Goal: Task Accomplishment & Management: Manage account settings

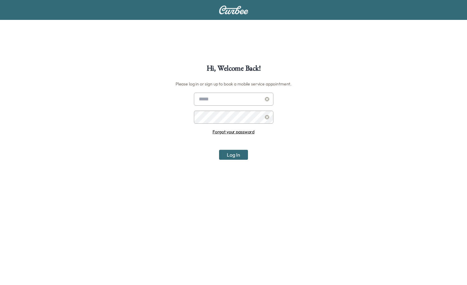
type input "**********"
click at [239, 154] on button "Log In" at bounding box center [233, 155] width 29 height 10
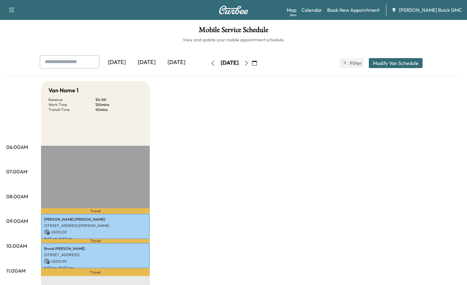
click at [180, 62] on div "[DATE]" at bounding box center [177, 62] width 30 height 14
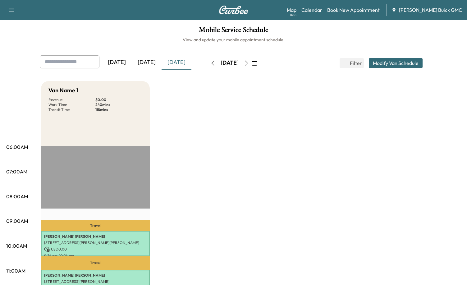
click at [249, 62] on icon "button" at bounding box center [246, 63] width 5 height 5
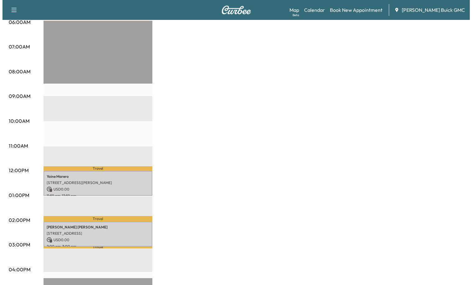
scroll to position [124, 0]
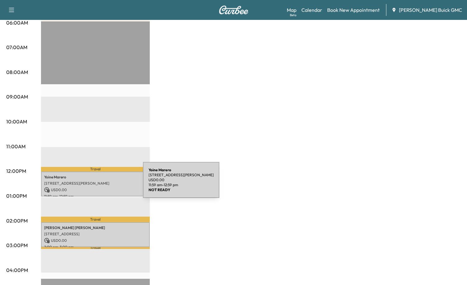
click at [96, 183] on p "[STREET_ADDRESS][PERSON_NAME]" at bounding box center [95, 183] width 103 height 5
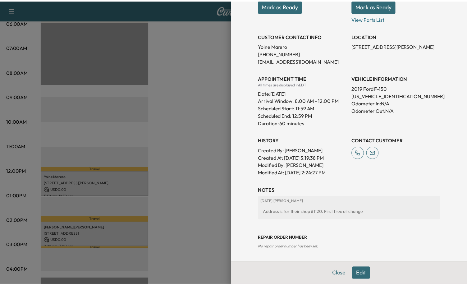
scroll to position [0, 0]
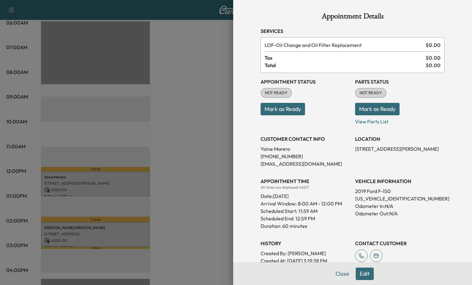
click at [294, 111] on button "Mark as Ready" at bounding box center [282, 109] width 44 height 12
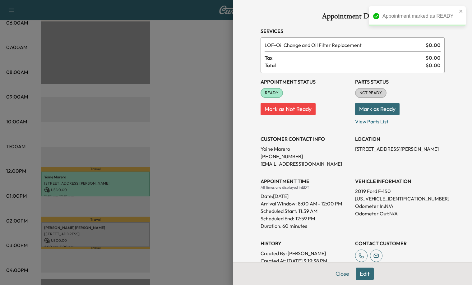
click at [362, 111] on button "Mark as Ready" at bounding box center [377, 109] width 44 height 12
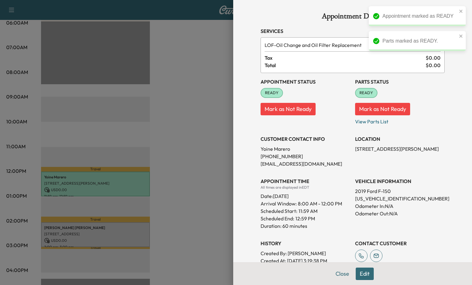
click at [179, 141] on div at bounding box center [236, 142] width 472 height 285
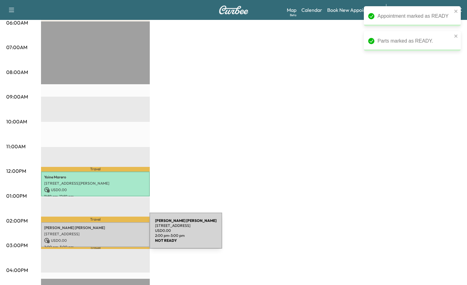
click at [103, 234] on p "[STREET_ADDRESS]" at bounding box center [95, 234] width 103 height 5
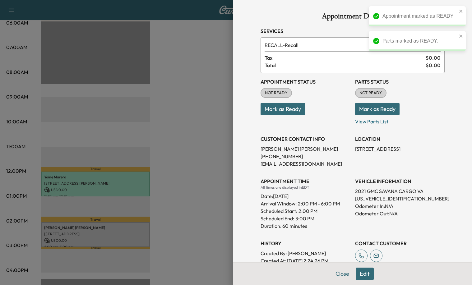
click at [292, 104] on button "Mark as Ready" at bounding box center [282, 109] width 44 height 12
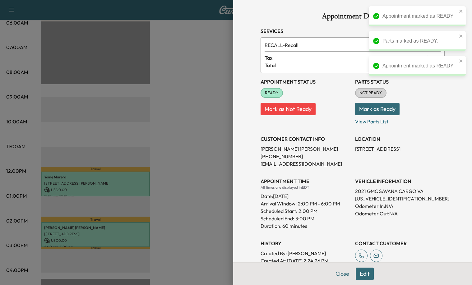
click at [379, 111] on button "Mark as Ready" at bounding box center [377, 109] width 44 height 12
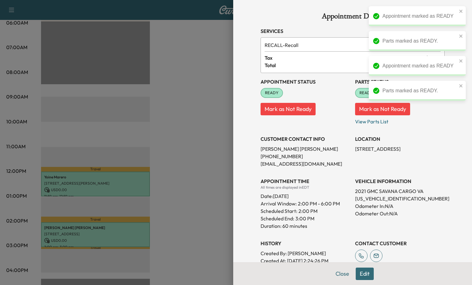
drag, startPoint x: 175, startPoint y: 132, endPoint x: 7, endPoint y: 142, distance: 167.5
click at [174, 131] on div at bounding box center [236, 142] width 472 height 285
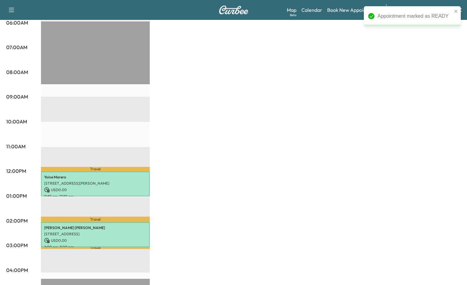
click at [393, 60] on div "Van Name 1 Revenue $ 0.00 Work Time 120 mins Transit Time 30 mins Travel [PERSO…" at bounding box center [251, 190] width 420 height 466
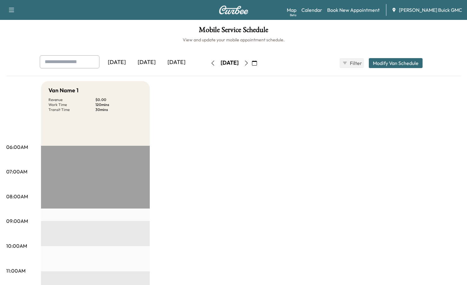
click at [153, 63] on div "[DATE]" at bounding box center [147, 62] width 30 height 14
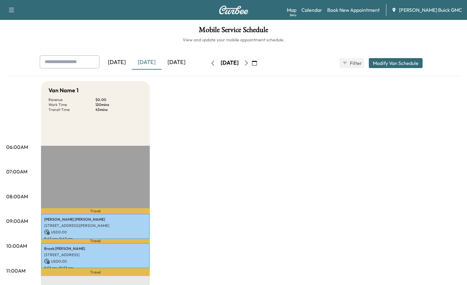
click at [363, 7] on link "Book New Appointment" at bounding box center [353, 9] width 53 height 7
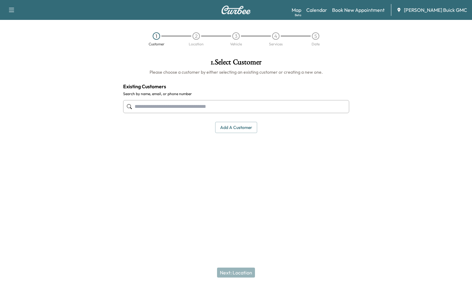
click at [181, 111] on input "text" at bounding box center [236, 106] width 226 height 13
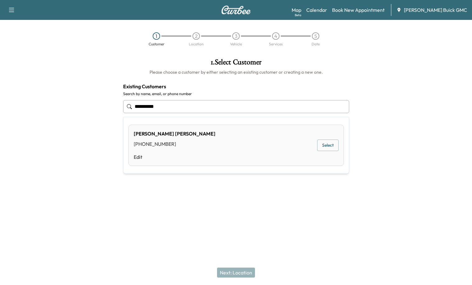
click at [325, 145] on button "Select" at bounding box center [327, 145] width 21 height 11
type input "**********"
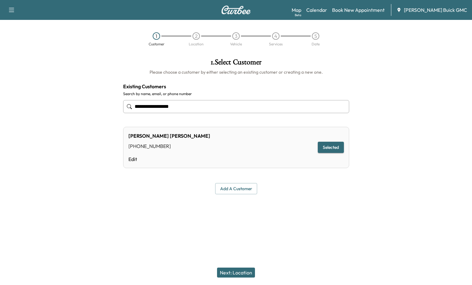
click at [234, 272] on button "Next: Location" at bounding box center [236, 273] width 38 height 10
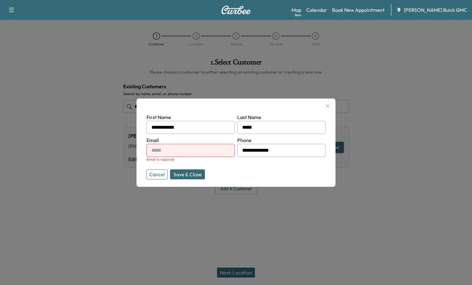
click at [156, 175] on button "Cancel" at bounding box center [156, 174] width 21 height 10
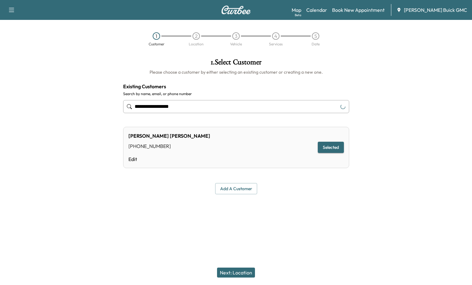
click at [128, 225] on div "**********" at bounding box center [236, 142] width 472 height 285
click at [424, 75] on div at bounding box center [413, 126] width 118 height 146
click at [338, 145] on button "Selected" at bounding box center [331, 147] width 26 height 11
click at [334, 151] on button "Selected" at bounding box center [331, 147] width 26 height 11
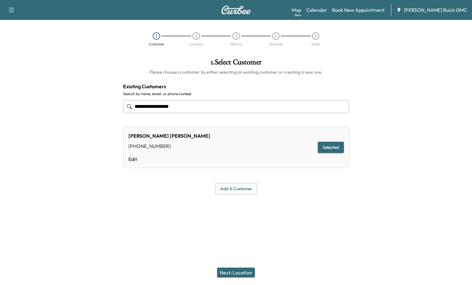
click at [239, 275] on button "Next: Location" at bounding box center [236, 273] width 38 height 10
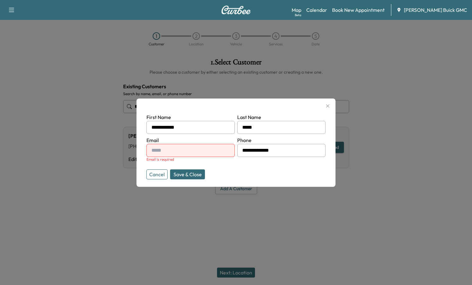
drag, startPoint x: 196, startPoint y: 151, endPoint x: 117, endPoint y: 146, distance: 80.0
click at [196, 151] on input "text" at bounding box center [190, 150] width 88 height 13
click at [217, 154] on input "text" at bounding box center [190, 150] width 88 height 13
paste input "**********"
type input "**********"
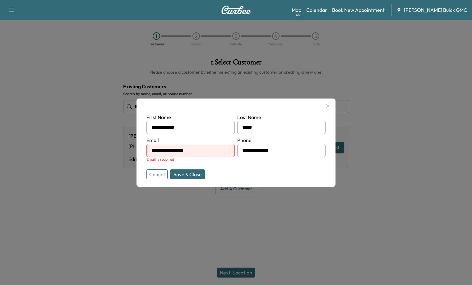
click at [196, 176] on button "Save & Close" at bounding box center [187, 174] width 35 height 10
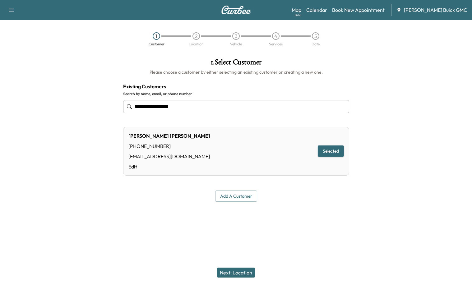
click at [237, 274] on button "Next: Location" at bounding box center [236, 273] width 38 height 10
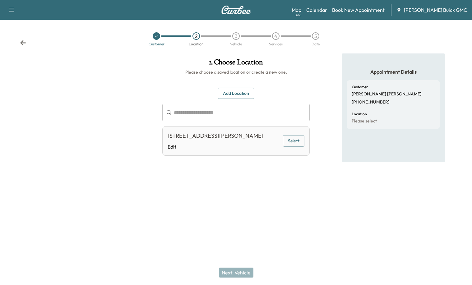
click at [292, 142] on button "Select" at bounding box center [293, 140] width 21 height 11
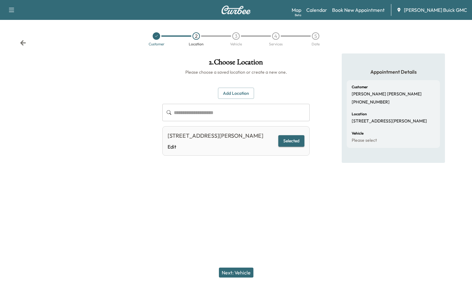
click at [247, 269] on button "Next: Vehicle" at bounding box center [236, 273] width 34 height 10
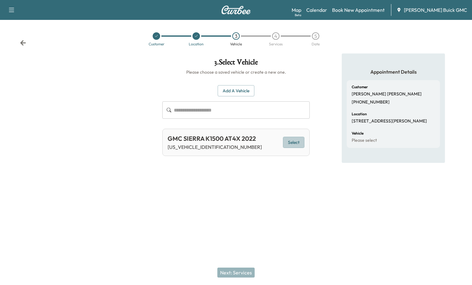
click at [298, 142] on button "Select" at bounding box center [293, 142] width 21 height 11
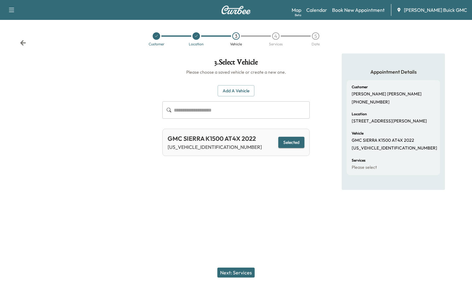
click at [241, 273] on button "Next: Services" at bounding box center [235, 273] width 37 height 10
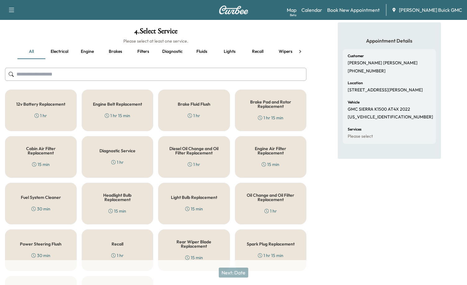
scroll to position [62, 0]
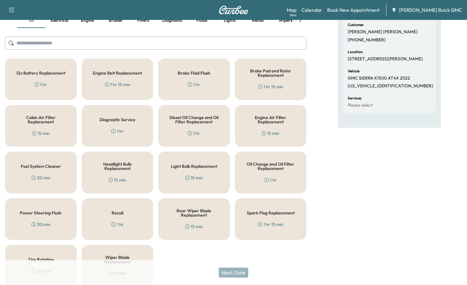
click at [124, 216] on div "Recall 1 hr" at bounding box center [118, 219] width 72 height 42
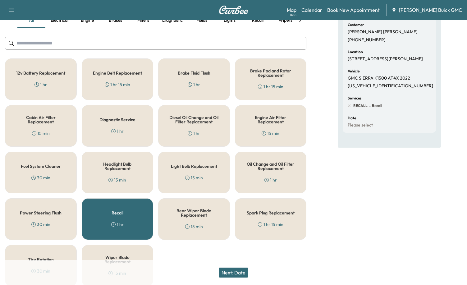
click at [240, 272] on button "Next: Date" at bounding box center [234, 273] width 30 height 10
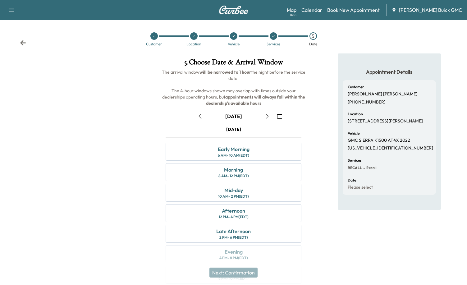
click at [269, 116] on icon "button" at bounding box center [267, 116] width 5 height 5
click at [234, 194] on div "10 AM - 2 PM (EDT)" at bounding box center [233, 196] width 31 height 5
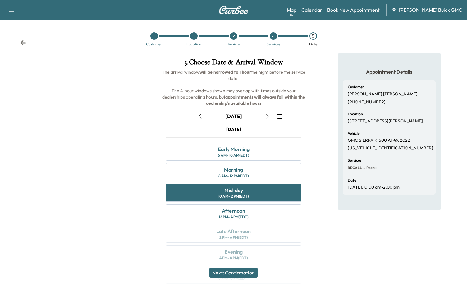
click at [246, 276] on button "Next: Confirmation" at bounding box center [233, 273] width 48 height 10
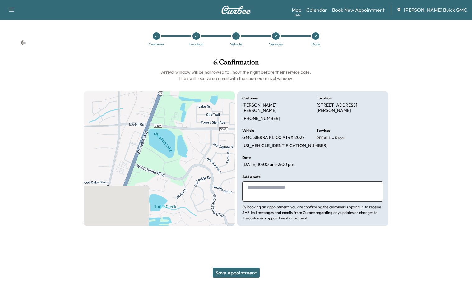
click at [262, 183] on textarea at bounding box center [312, 191] width 141 height 21
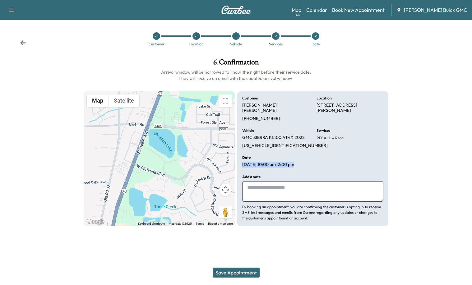
drag, startPoint x: 302, startPoint y: 159, endPoint x: 238, endPoint y: 161, distance: 63.4
click at [238, 161] on div "Customer [PERSON_NAME] [PERSON_NAME] [PHONE_NUMBER] Location [STREET_ADDRESS][P…" at bounding box center [312, 158] width 151 height 135
copy p "[DATE] 10:00 am - 2:00 pm"
click at [272, 186] on textarea at bounding box center [312, 191] width 141 height 21
paste textarea "**********"
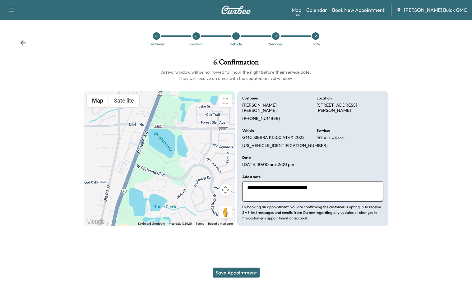
type textarea "**********"
click at [282, 143] on p "[US_VEHICLE_IDENTIFICATION_NUMBER]" at bounding box center [284, 146] width 85 height 6
copy p "[US_VEHICLE_IDENTIFICATION_NUMBER]"
click at [238, 273] on button "Save Appointment" at bounding box center [236, 273] width 47 height 10
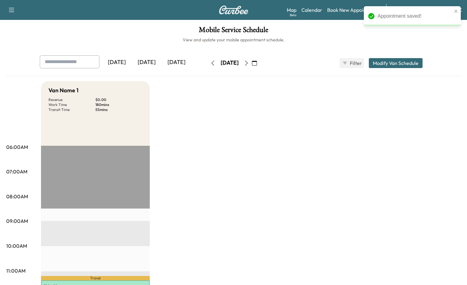
click at [184, 62] on div "[DATE]" at bounding box center [177, 62] width 30 height 14
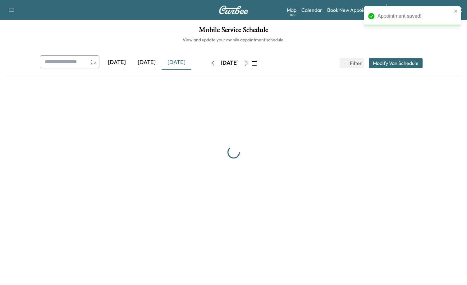
click at [260, 63] on button "button" at bounding box center [254, 63] width 11 height 10
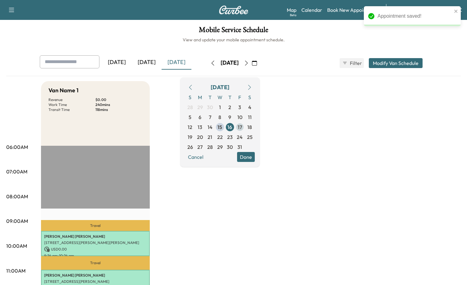
click at [242, 126] on span "17" at bounding box center [240, 126] width 4 height 7
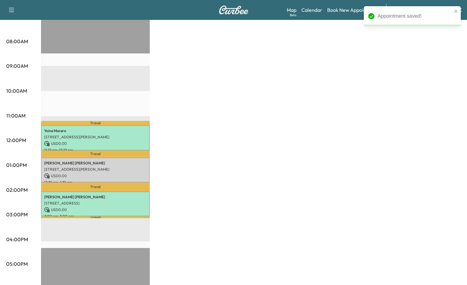
scroll to position [155, 0]
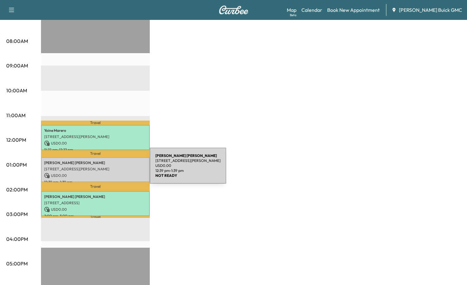
click at [103, 169] on p "[STREET_ADDRESS][PERSON_NAME]" at bounding box center [95, 169] width 103 height 5
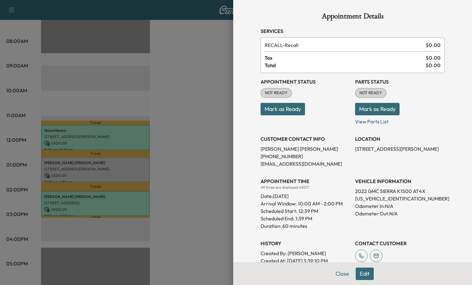
click at [295, 112] on button "Mark as Ready" at bounding box center [282, 109] width 44 height 12
click at [381, 114] on button "Mark as Ready" at bounding box center [377, 109] width 44 height 12
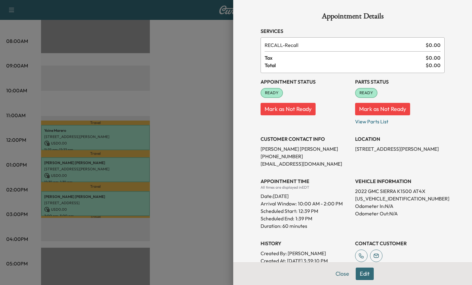
click at [211, 126] on div at bounding box center [236, 142] width 472 height 285
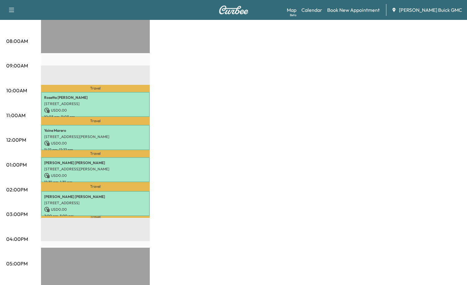
click at [231, 119] on div "Van Name 1 Revenue $ 0.00 Work Time 240 mins Transit Time 82 mins Travel [PERSO…" at bounding box center [251, 159] width 420 height 466
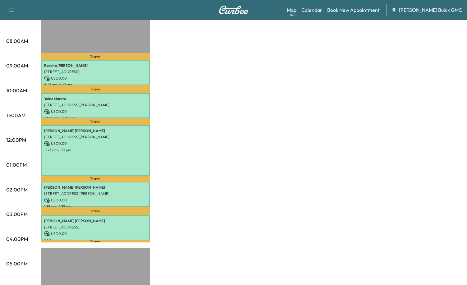
click at [237, 141] on div "Van Name 1 Revenue $ 0.00 Work Time 360 mins Transit Time 96 mins Travel [PERSO…" at bounding box center [251, 159] width 420 height 466
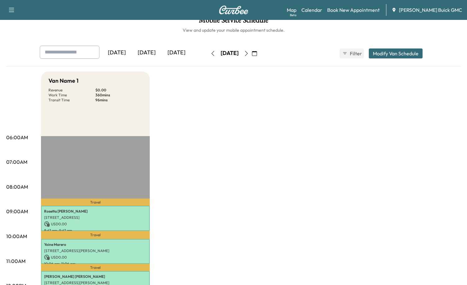
scroll to position [0, 0]
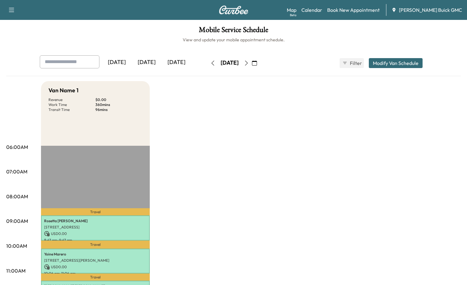
click at [147, 64] on div "[DATE]" at bounding box center [147, 62] width 30 height 14
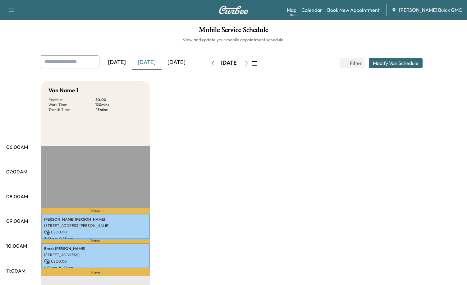
click at [181, 65] on div "[DATE]" at bounding box center [177, 62] width 30 height 14
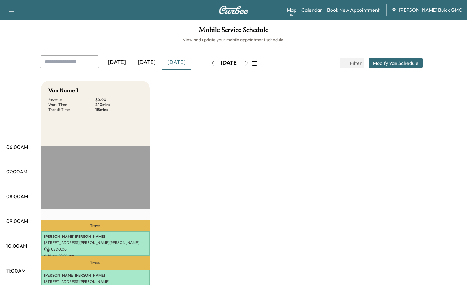
click at [249, 63] on icon "button" at bounding box center [246, 63] width 5 height 5
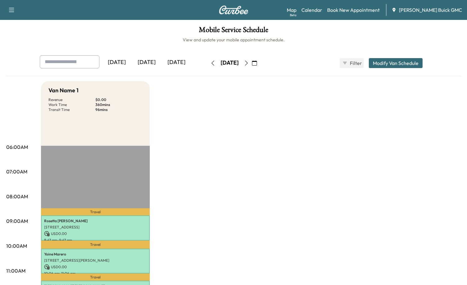
click at [210, 62] on icon "button" at bounding box center [212, 63] width 5 height 5
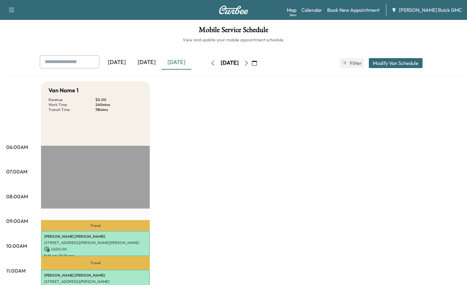
click at [153, 60] on div "[DATE]" at bounding box center [147, 62] width 30 height 14
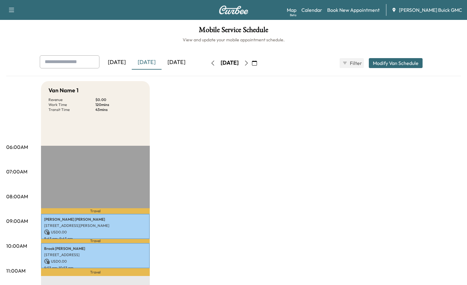
click at [178, 63] on div "[DATE]" at bounding box center [177, 62] width 30 height 14
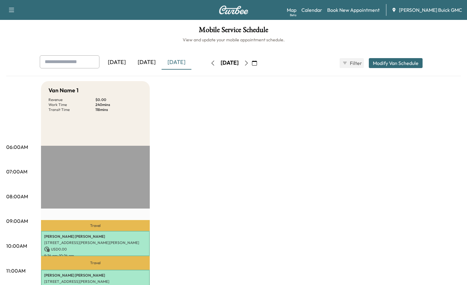
click at [249, 62] on icon "button" at bounding box center [246, 63] width 5 height 5
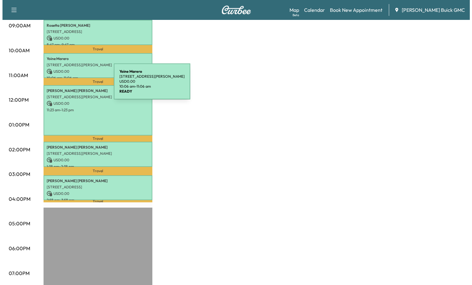
scroll to position [206, 0]
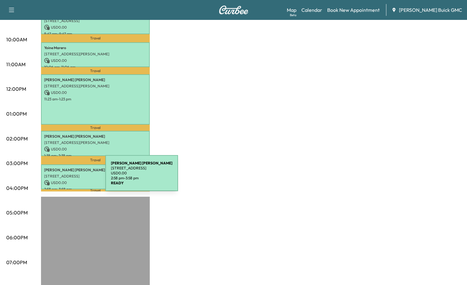
click at [59, 177] on div "[PERSON_NAME] [PERSON_NAME] [STREET_ADDRESS] USD 0.00 2:58 pm - 3:58 pm" at bounding box center [95, 176] width 109 height 25
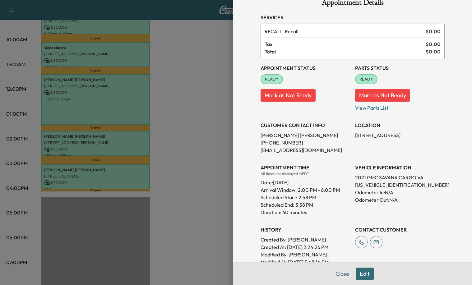
scroll to position [0, 0]
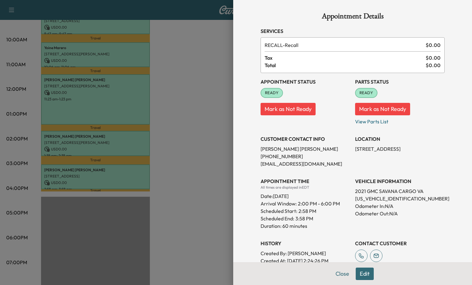
click at [180, 155] on div at bounding box center [236, 142] width 472 height 285
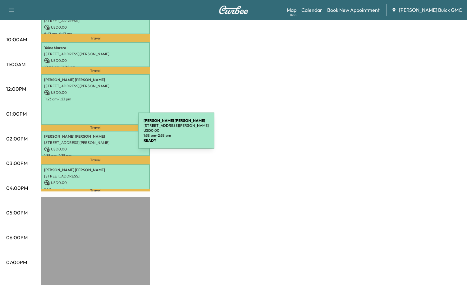
click at [91, 134] on p "[PERSON_NAME] [PERSON_NAME]" at bounding box center [95, 136] width 103 height 5
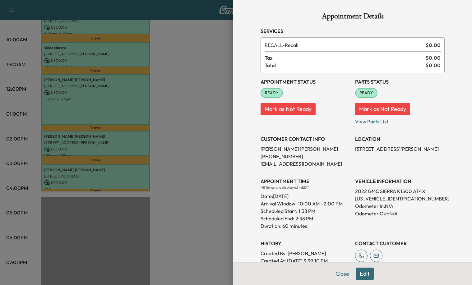
click at [188, 147] on div at bounding box center [236, 142] width 472 height 285
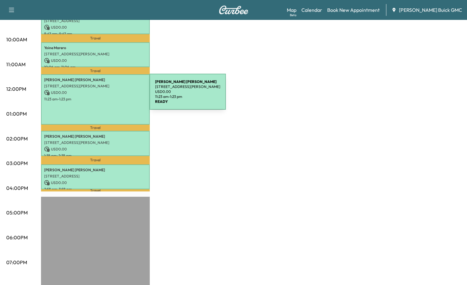
click at [103, 94] on p "USD 0.00" at bounding box center [95, 93] width 103 height 6
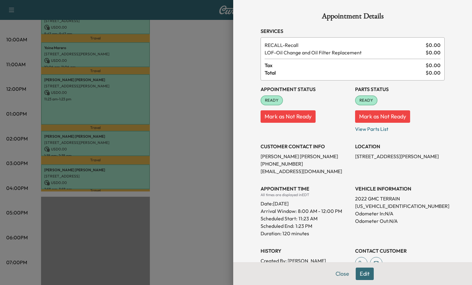
click at [196, 166] on div at bounding box center [236, 142] width 472 height 285
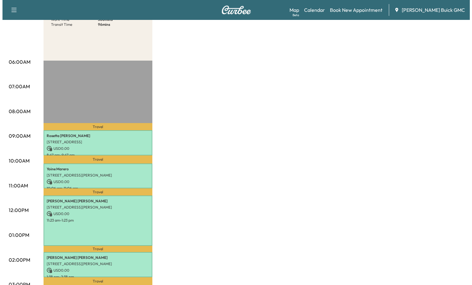
scroll to position [82, 0]
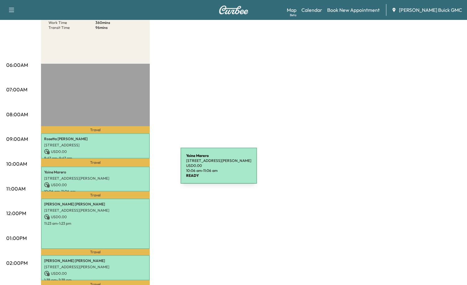
click at [133, 171] on p "[PERSON_NAME]" at bounding box center [95, 172] width 103 height 5
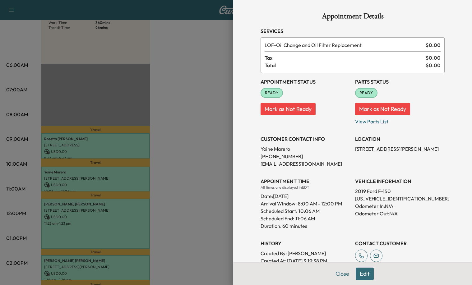
click at [120, 130] on div at bounding box center [236, 142] width 472 height 285
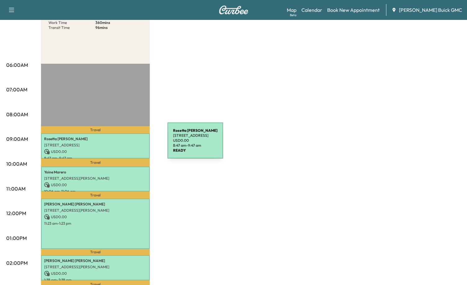
click at [120, 145] on p "[STREET_ADDRESS]" at bounding box center [95, 145] width 103 height 5
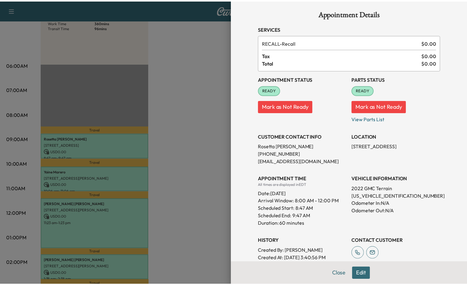
scroll to position [0, 0]
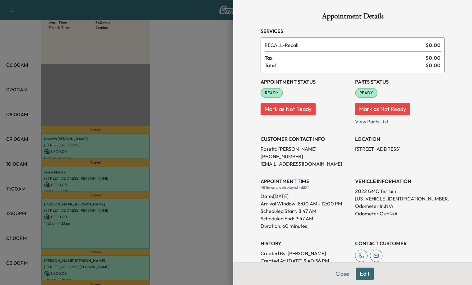
click at [201, 186] on div at bounding box center [236, 142] width 472 height 285
